Goal: Task Accomplishment & Management: Manage account settings

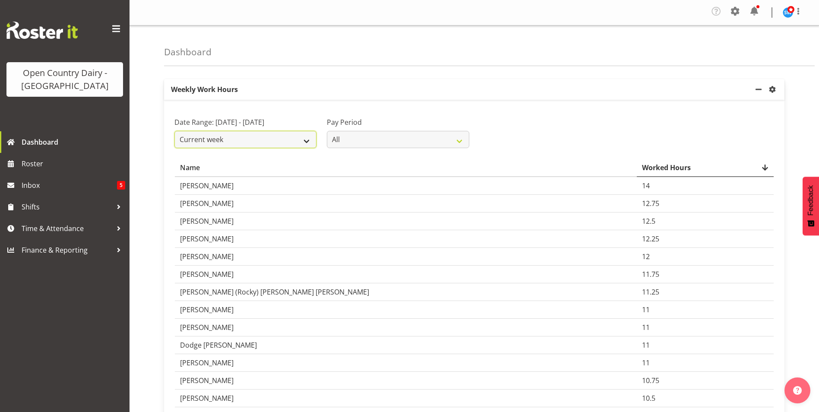
click at [304, 148] on select "Current week Last week Current Month Last Month Last 30 days" at bounding box center [245, 139] width 142 height 17
select select "last_week"
click at [174, 141] on select "Current week Last week Current Month Last Month Last 30 days" at bounding box center [245, 139] width 142 height 17
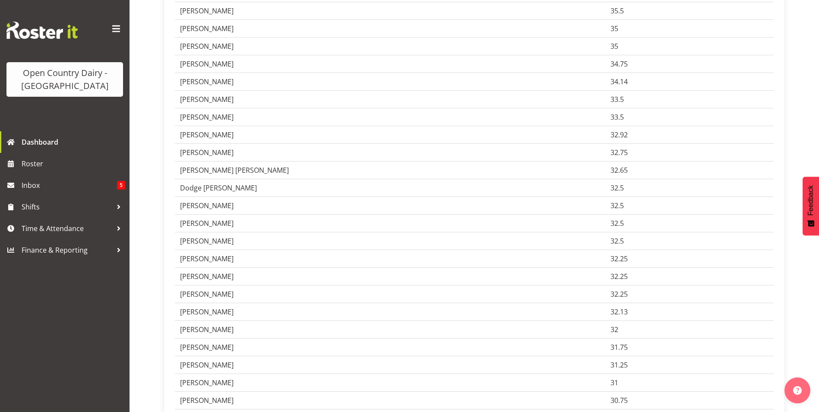
scroll to position [2158, 0]
click at [72, 227] on span "Time & Attendance" at bounding box center [67, 228] width 91 height 13
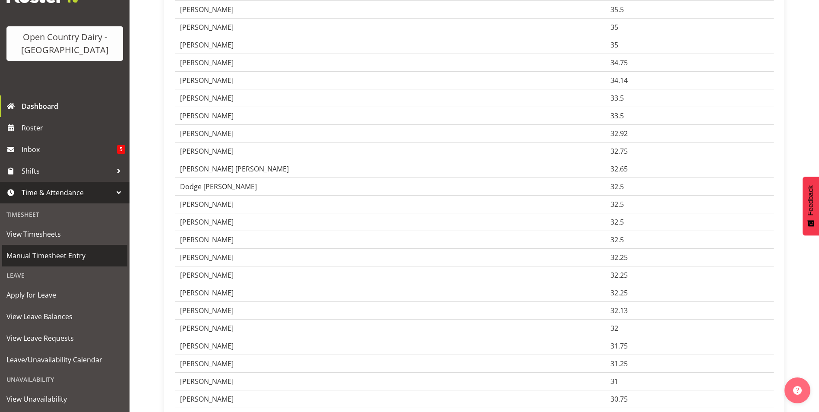
scroll to position [79, 0]
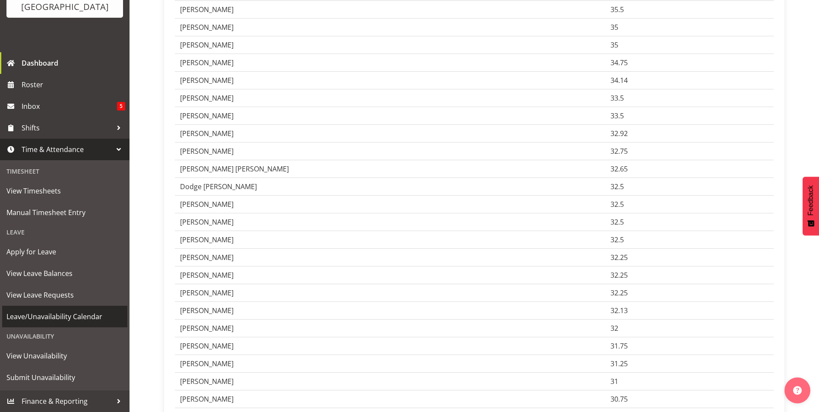
click at [76, 312] on span "Leave/Unavailability Calendar" at bounding box center [64, 316] width 117 height 13
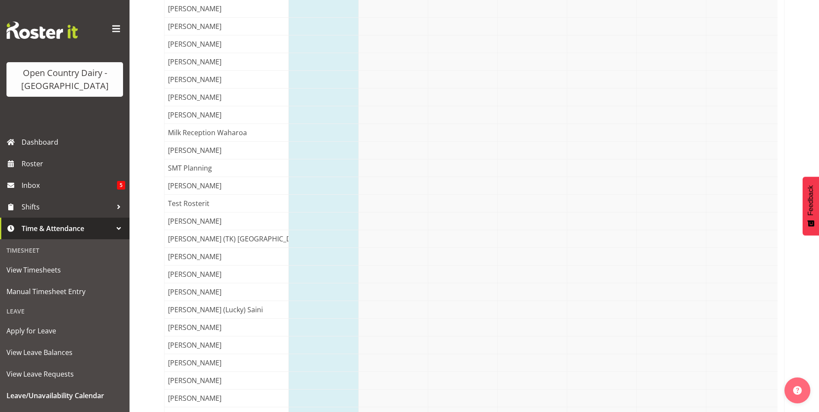
scroll to position [328, 0]
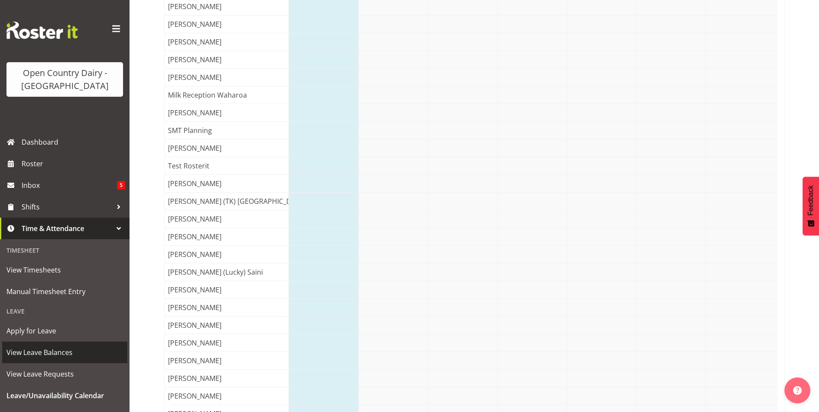
click at [76, 350] on span "View Leave Balances" at bounding box center [64, 352] width 117 height 13
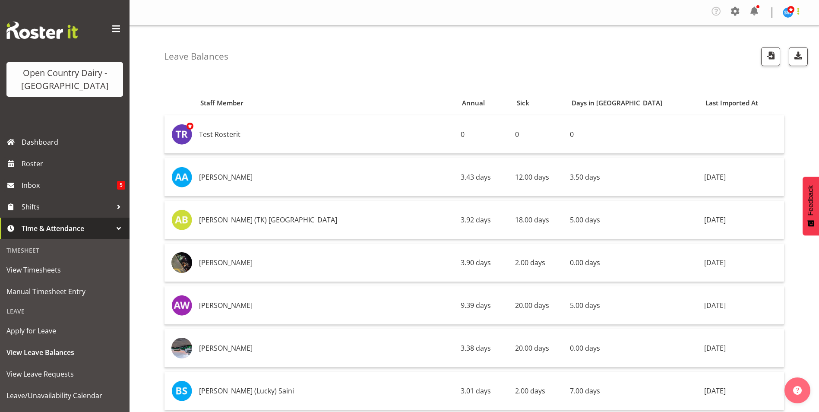
click at [797, 9] on span at bounding box center [798, 11] width 10 height 10
click at [751, 48] on link "Log Out" at bounding box center [761, 48] width 83 height 16
